Goal: Transaction & Acquisition: Book appointment/travel/reservation

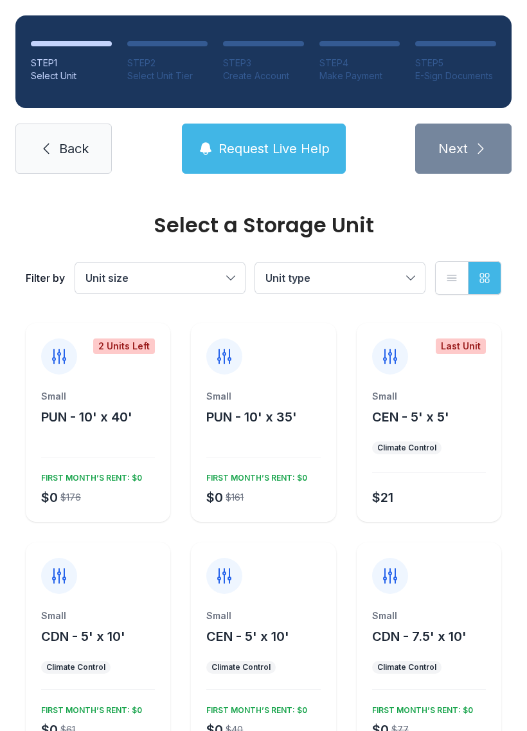
click at [410, 268] on button "Unit type" at bounding box center [340, 277] width 170 height 31
click at [410, 273] on button "Unit type" at bounding box center [340, 277] width 170 height 31
click at [275, 390] on div "Small" at bounding box center [263, 396] width 114 height 13
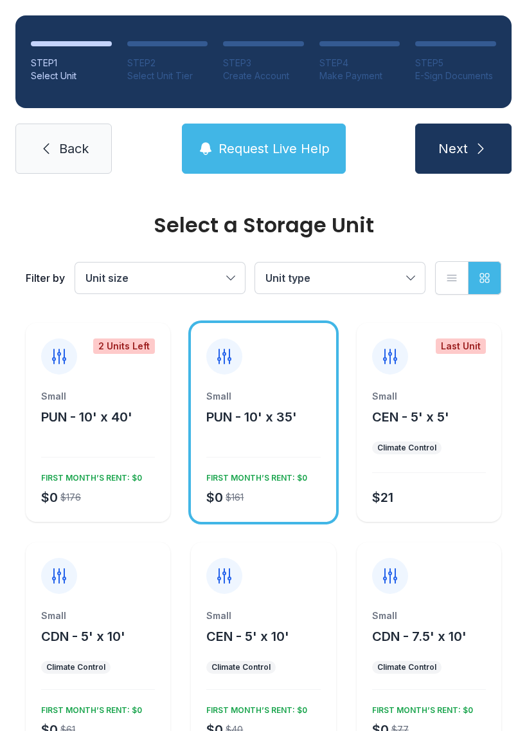
click at [277, 409] on span "PUN - 10' x 35'" at bounding box center [251, 416] width 91 height 15
click at [470, 148] on button "Next" at bounding box center [463, 148] width 96 height 50
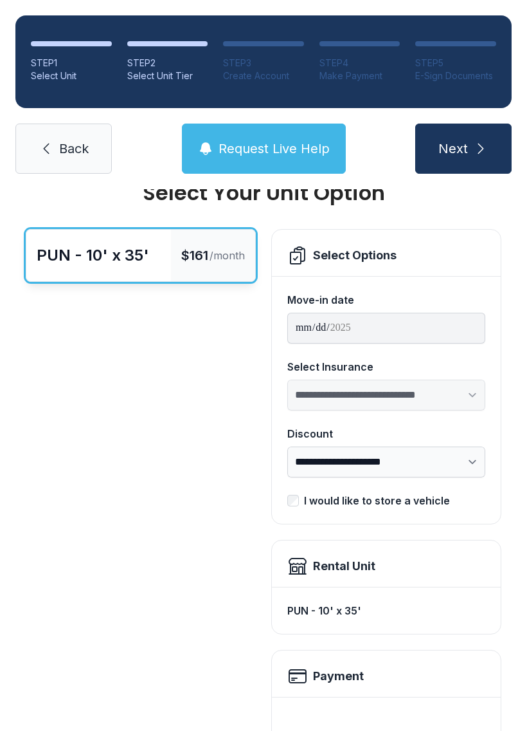
scroll to position [35, 0]
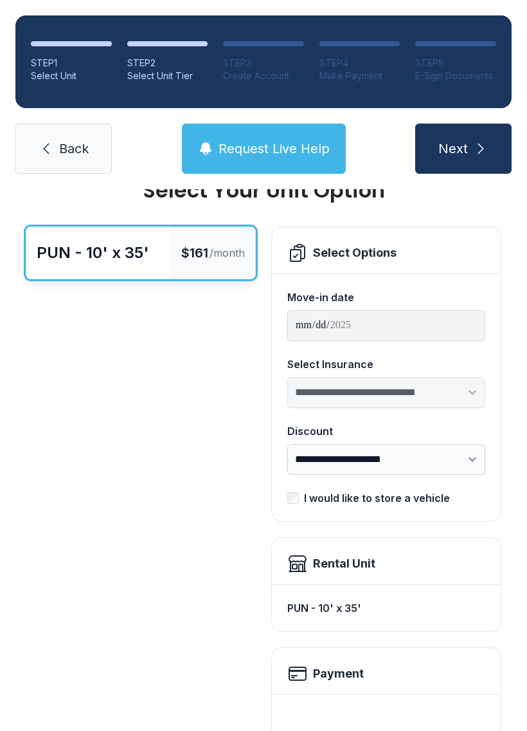
click at [275, 140] on span "Request Live Help" at bounding box center [274, 149] width 111 height 18
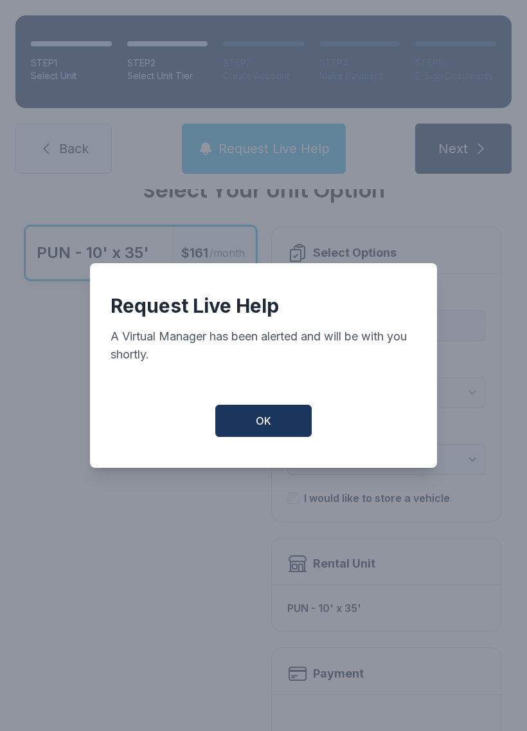
click at [284, 423] on button "OK" at bounding box center [263, 421] width 96 height 32
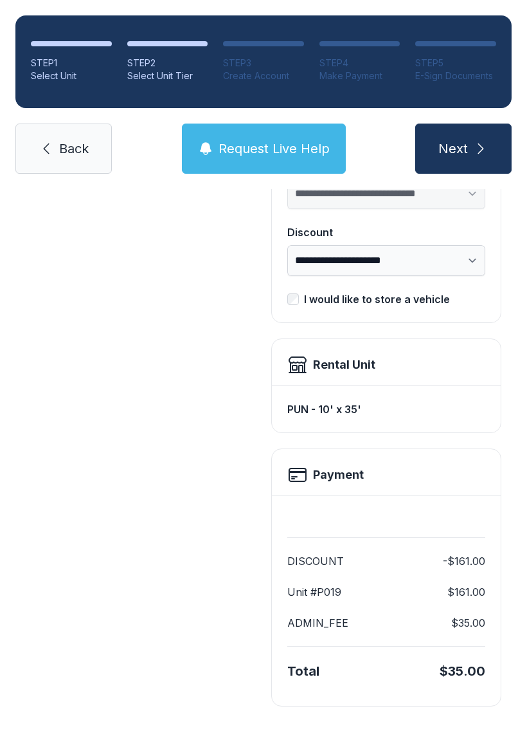
scroll to position [232, 0]
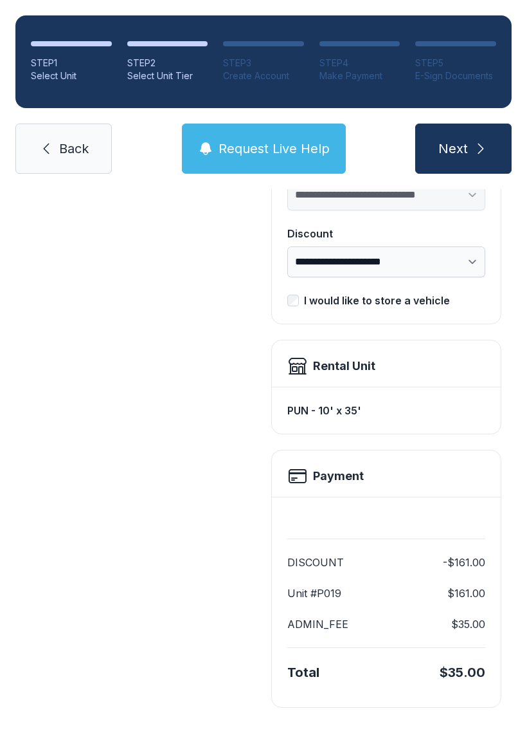
click at [333, 583] on dl "DISCOUNT -$161.00 Unit #P019 $161.00 ADMIN_FEE $35.00" at bounding box center [386, 592] width 198 height 77
click at [50, 131] on link "Back" at bounding box center [63, 148] width 96 height 50
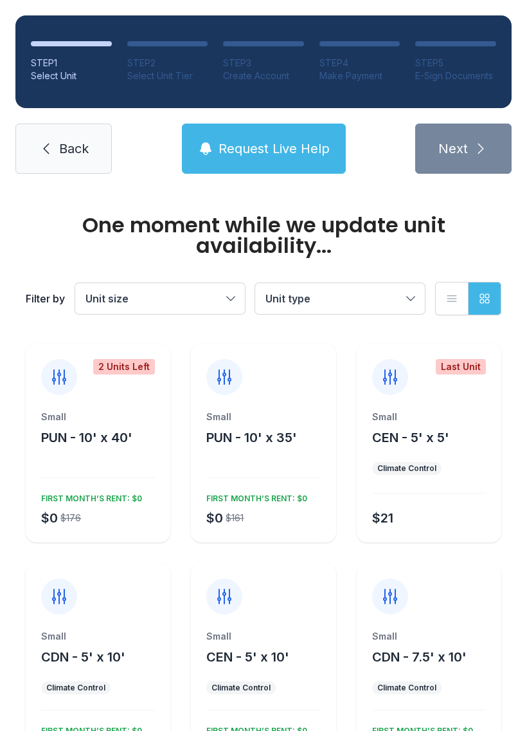
click at [301, 149] on span "Request Live Help" at bounding box center [274, 149] width 111 height 18
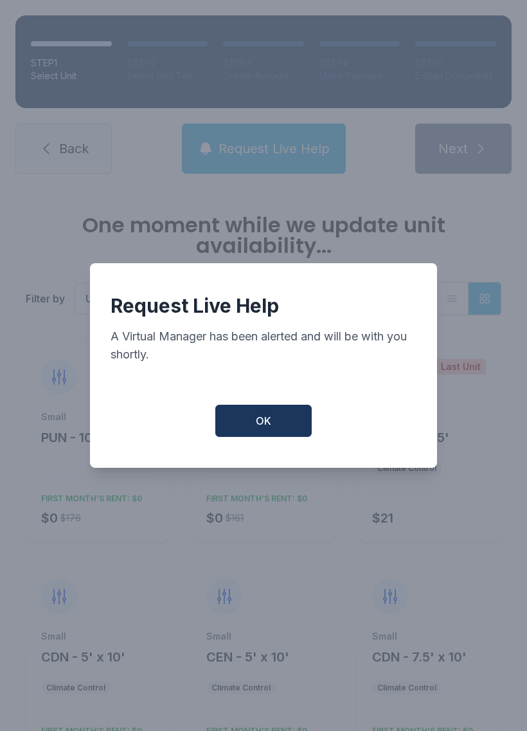
click at [282, 422] on button "OK" at bounding box center [263, 421] width 96 height 32
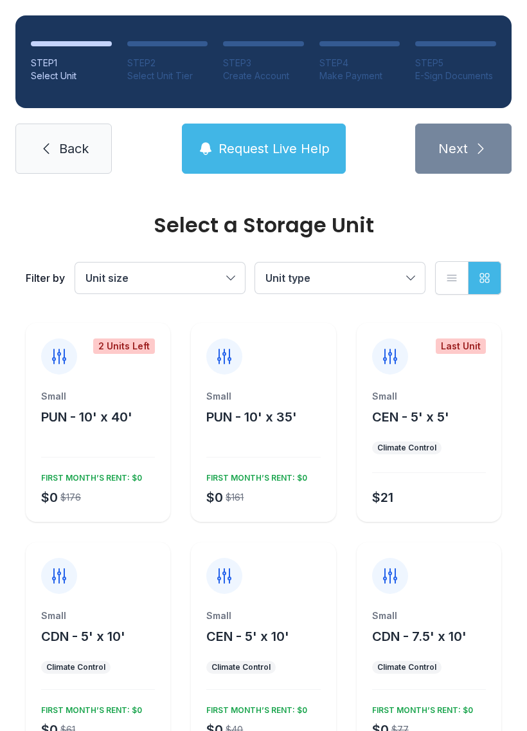
click at [288, 141] on span "Request Live Help" at bounding box center [274, 149] width 111 height 18
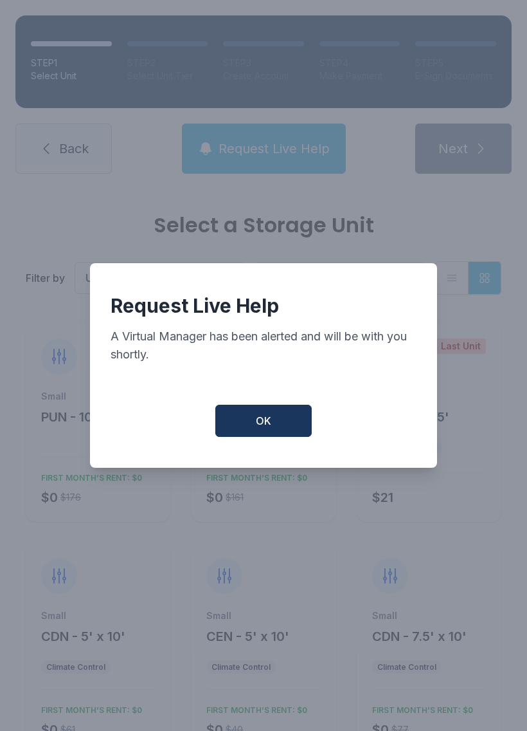
click at [278, 415] on button "OK" at bounding box center [263, 421] width 96 height 32
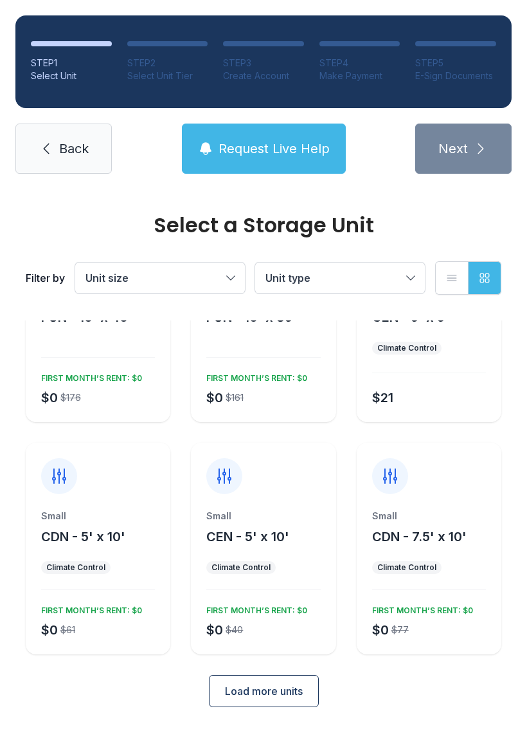
scroll to position [99, 0]
click at [298, 689] on span "Load more units" at bounding box center [264, 691] width 78 height 15
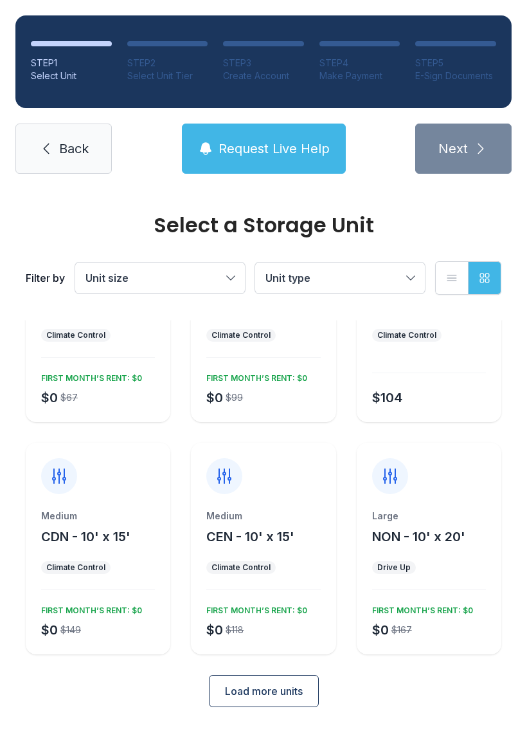
scroll to position [563, 0]
click at [290, 691] on span "Load more units" at bounding box center [264, 691] width 78 height 15
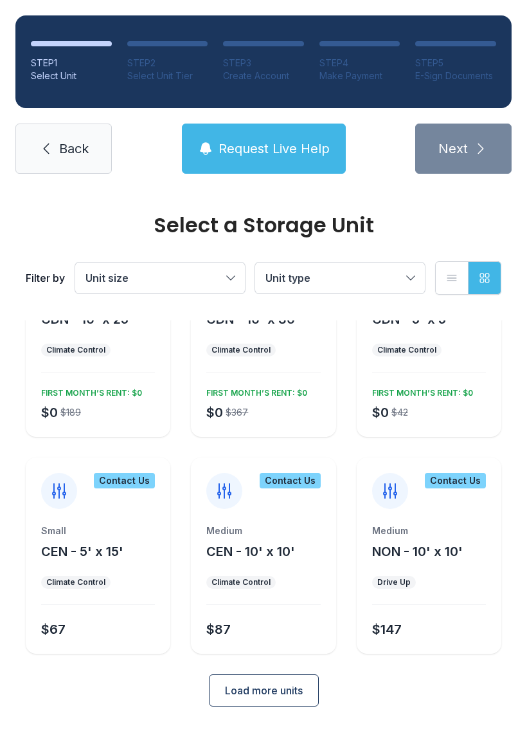
scroll to position [1012, 0]
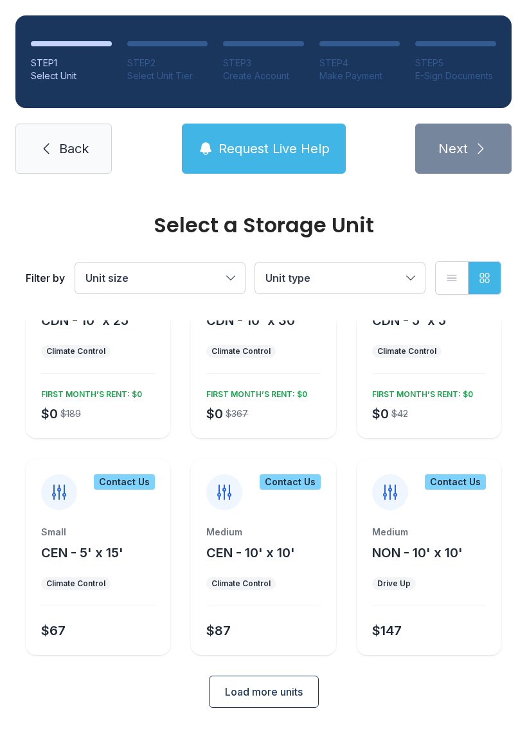
click at [298, 685] on span "Load more units" at bounding box center [264, 691] width 78 height 15
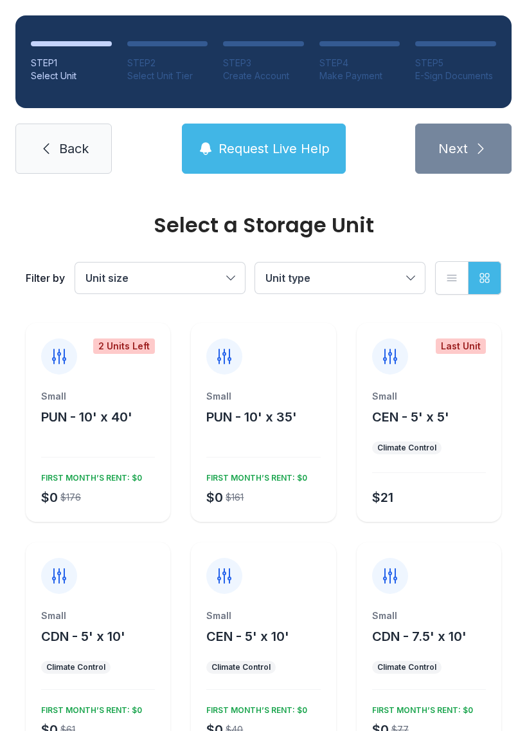
scroll to position [0, 0]
